Goal: Task Accomplishment & Management: Use online tool/utility

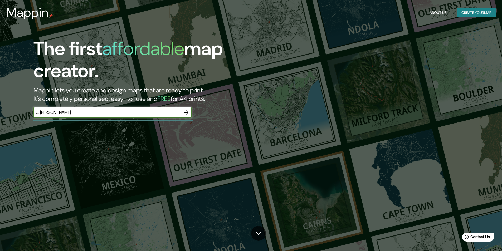
type input "C. [PERSON_NAME]"
click at [184, 109] on div at bounding box center [186, 112] width 11 height 11
click at [186, 110] on icon "button" at bounding box center [186, 112] width 6 height 6
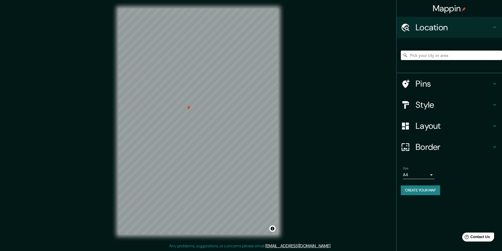
click at [438, 58] on input "Pick your city or area" at bounding box center [451, 55] width 101 height 9
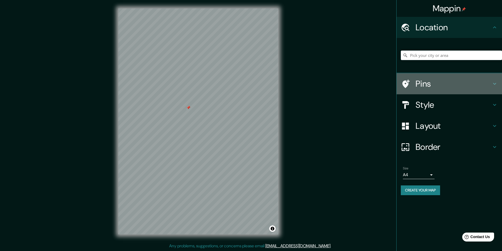
click at [429, 87] on h4 "Pins" at bounding box center [453, 83] width 76 height 11
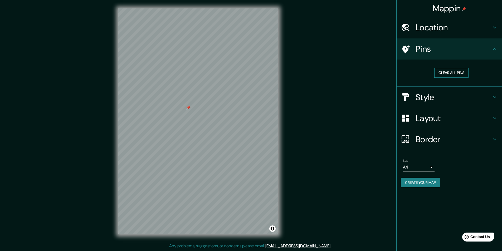
click at [446, 73] on button "Clear all pins" at bounding box center [451, 73] width 34 height 10
click at [446, 38] on div "Location" at bounding box center [448, 27] width 105 height 21
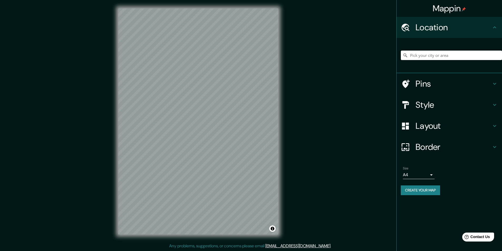
click at [437, 58] on input "Pick your city or area" at bounding box center [451, 55] width 101 height 9
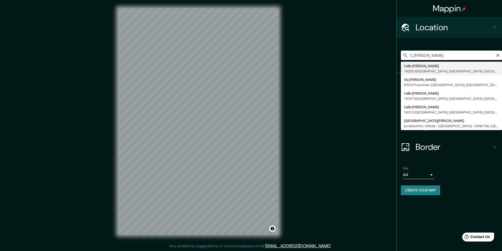
type input "[STREET_ADDRESS][PERSON_NAME]"
